Goal: Task Accomplishment & Management: Use online tool/utility

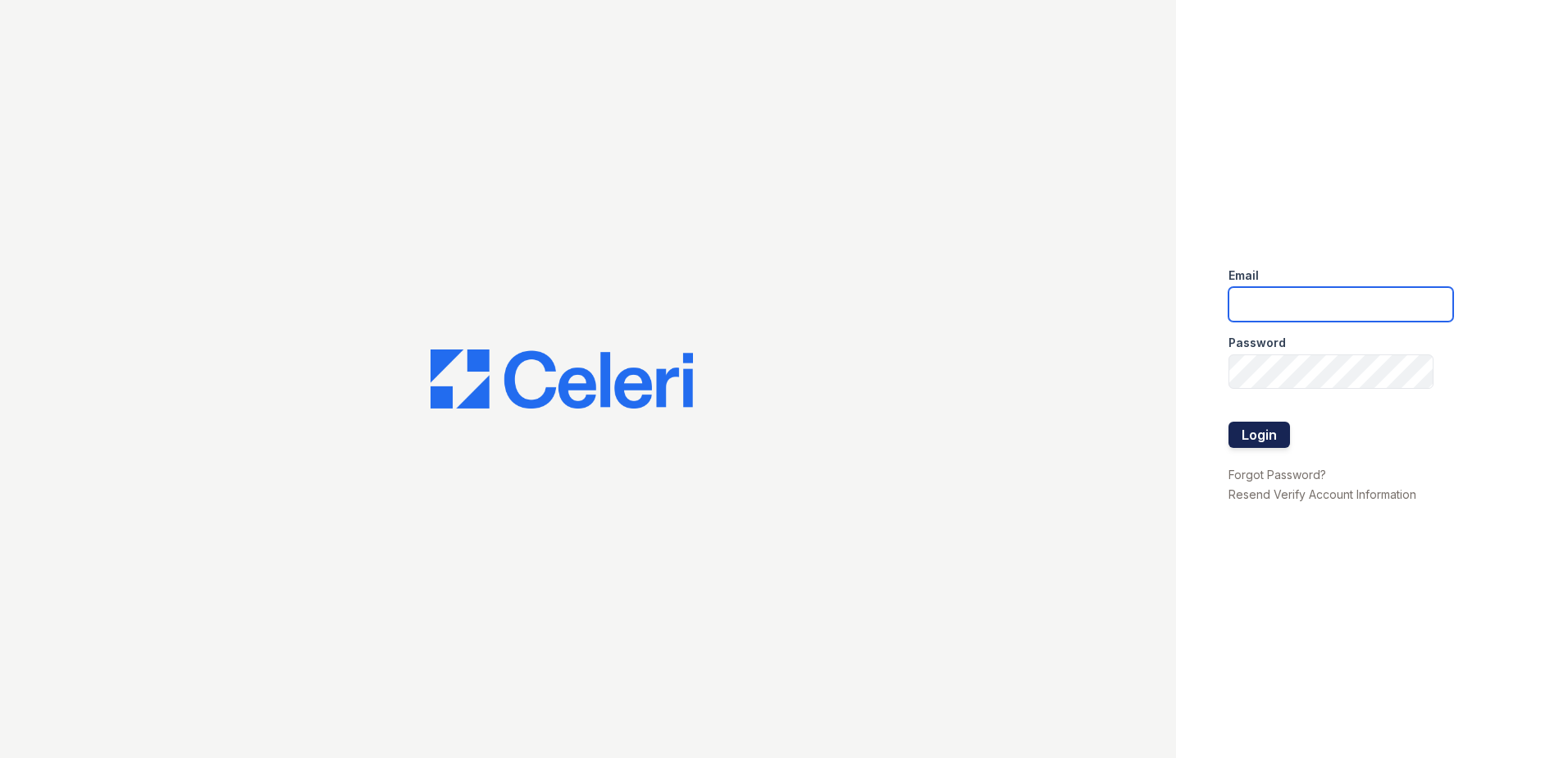
type input "renewatthegreens@trinity-pm.com"
click at [1245, 447] on button "Login" at bounding box center [1259, 435] width 62 height 26
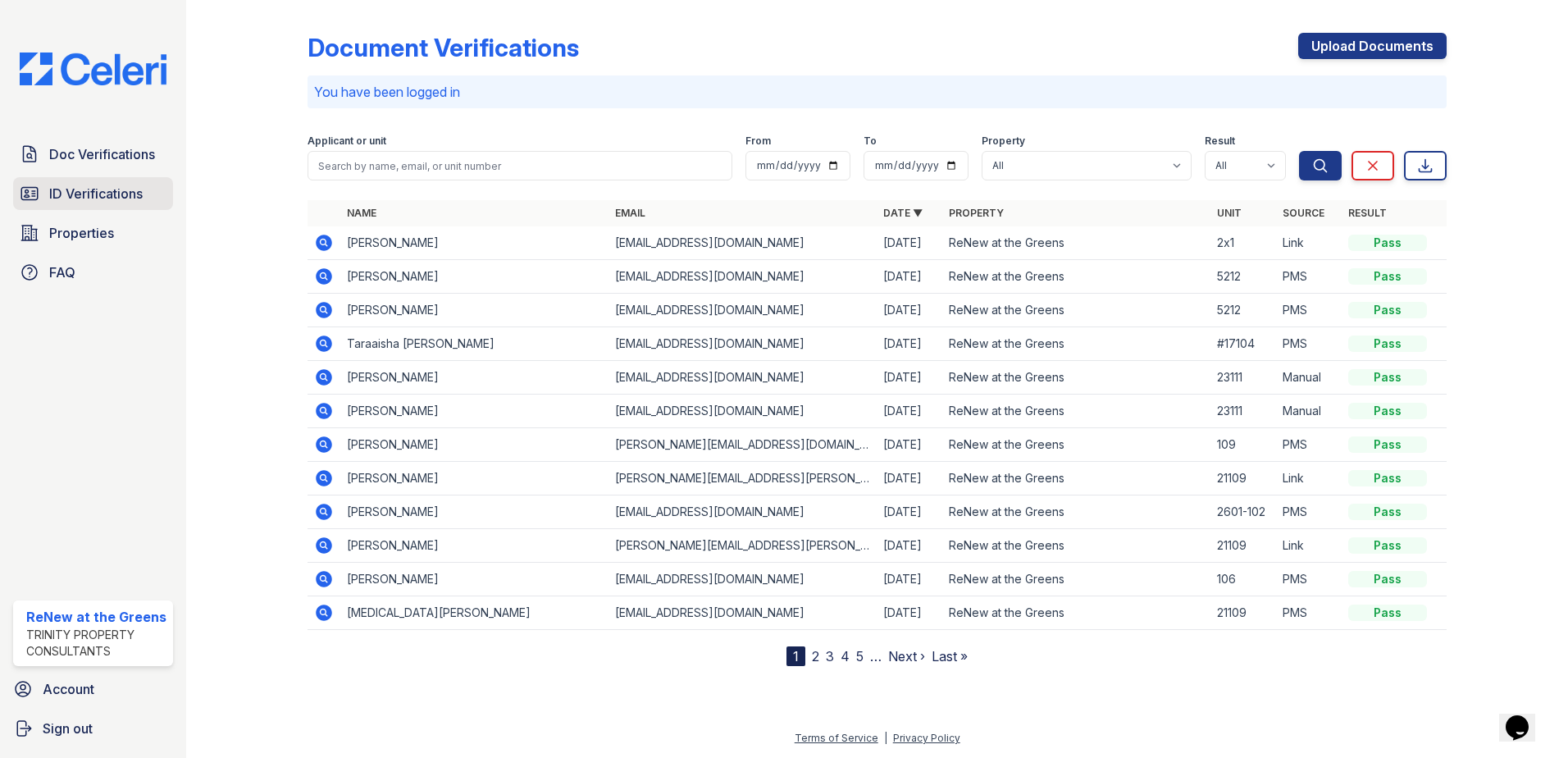
click at [137, 186] on span "ID Verifications" at bounding box center [95, 193] width 93 height 19
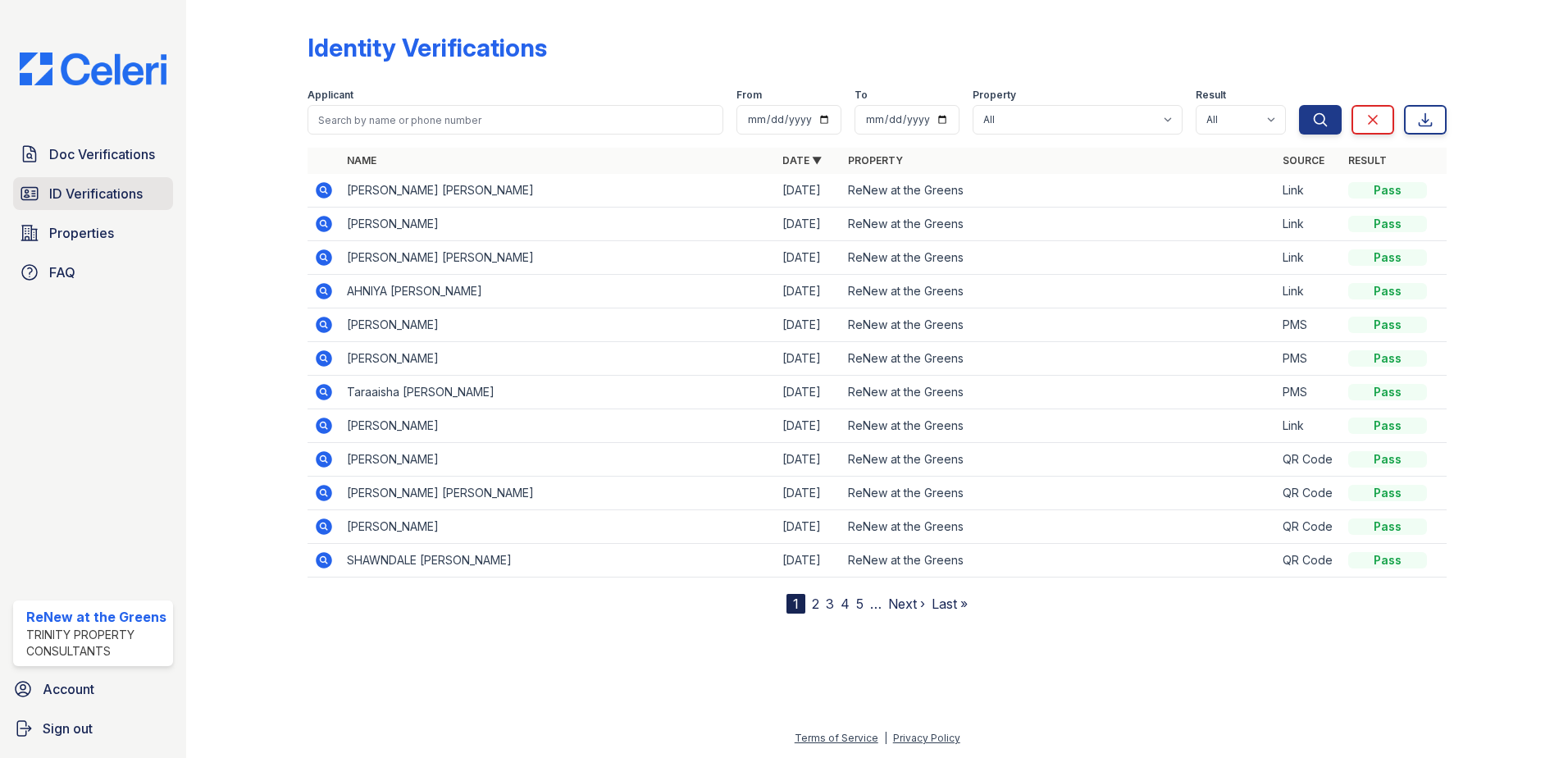
click at [118, 186] on span "ID Verifications" at bounding box center [95, 193] width 93 height 19
click at [118, 165] on link "Doc Verifications" at bounding box center [93, 154] width 160 height 33
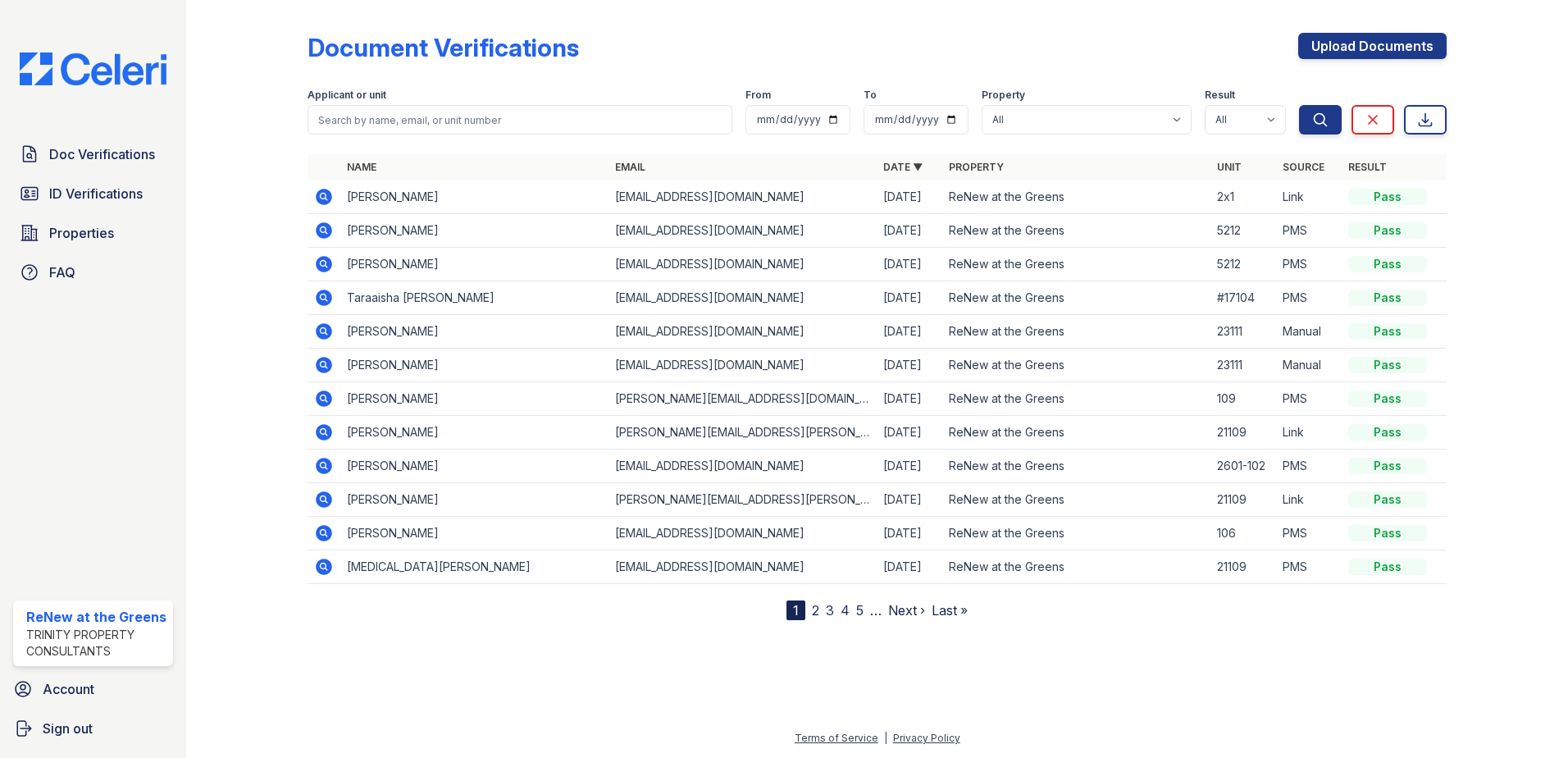
click at [321, 297] on icon at bounding box center [324, 297] width 19 height 19
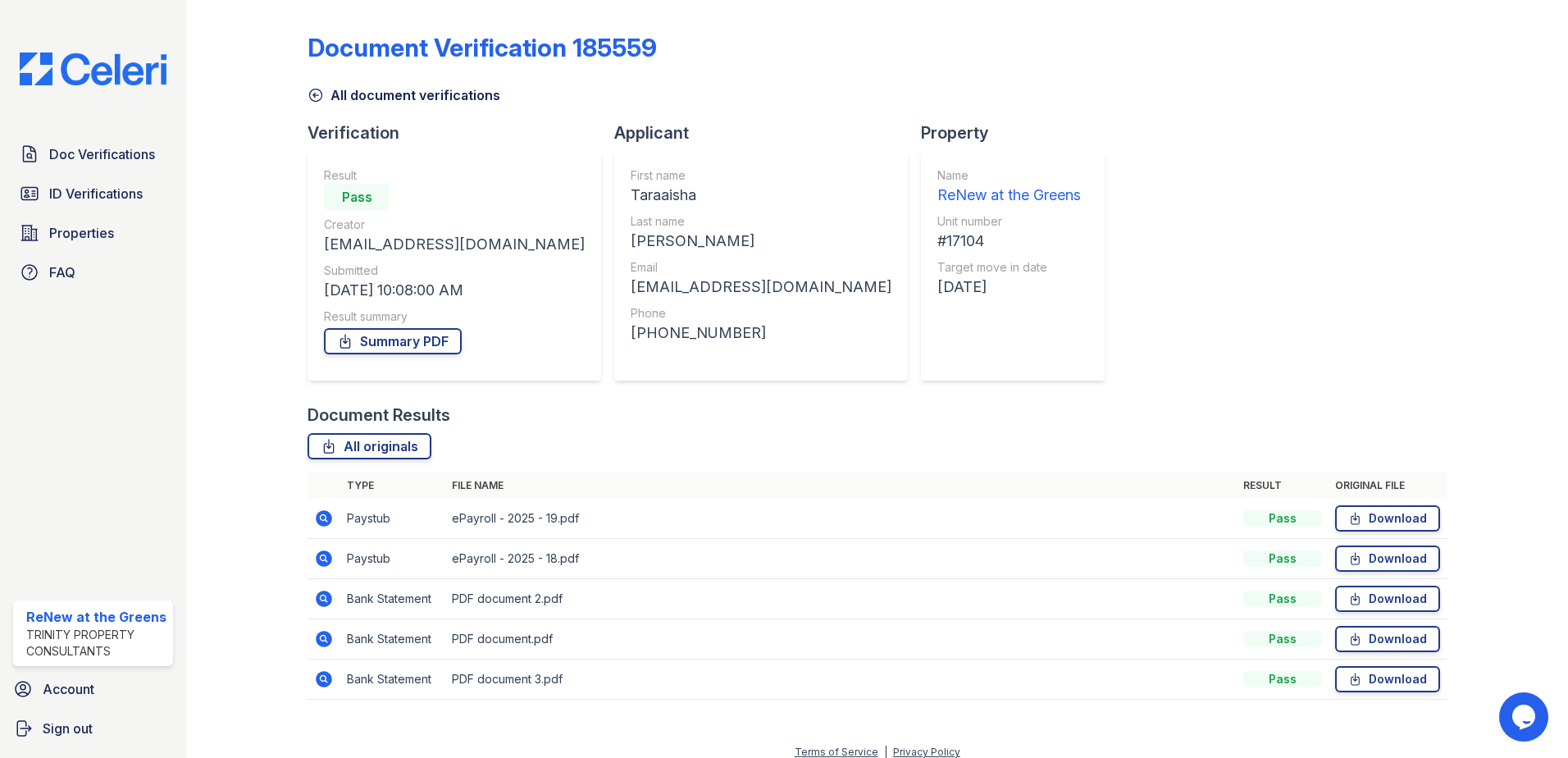
scroll to position [14, 0]
